Goal: Register for event/course

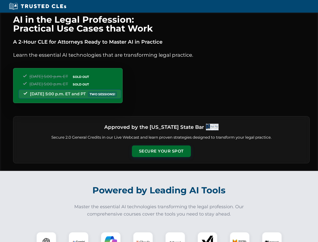
click at [161, 151] on button "Secure Your Spot" at bounding box center [161, 151] width 59 height 12
click at [46, 237] on img at bounding box center [46, 242] width 15 height 15
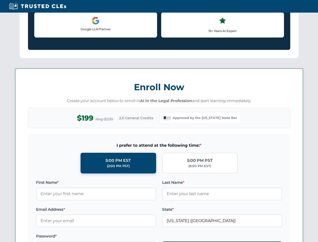
click at [111, 237] on label "Password *" at bounding box center [96, 236] width 120 height 6
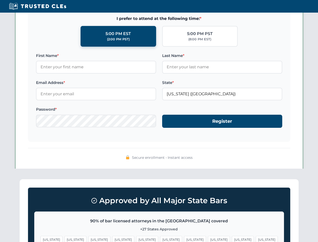
click at [232, 237] on span "[US_STATE]" at bounding box center [243, 239] width 22 height 7
